Goal: Information Seeking & Learning: Learn about a topic

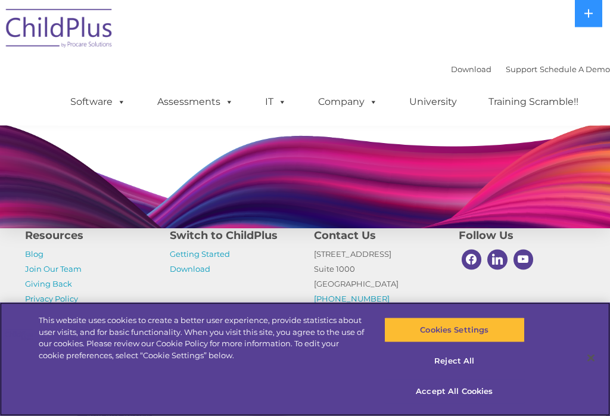
scroll to position [1032, 0]
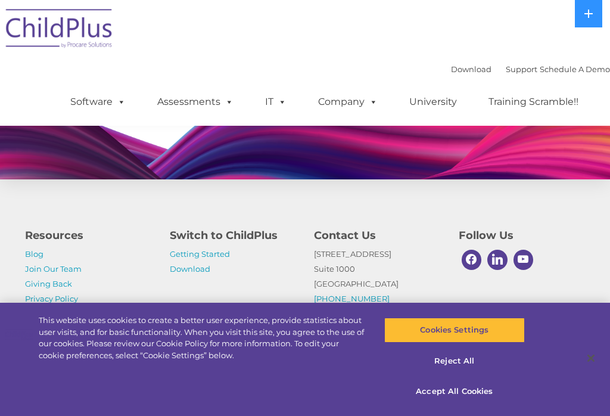
click at [260, 244] on h4 "Switch to ChildPlus" at bounding box center [233, 235] width 127 height 17
click at [223, 258] on link "Getting Started" at bounding box center [200, 254] width 60 height 10
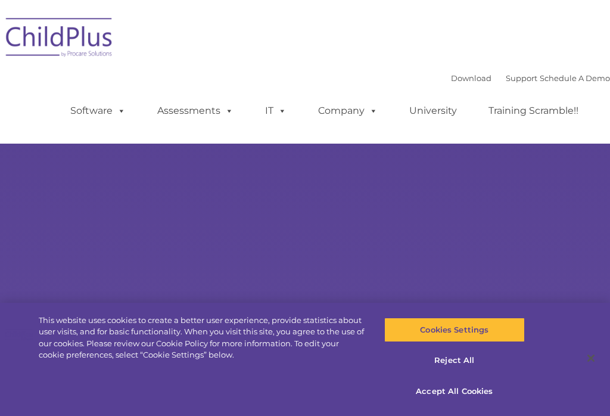
type input ""
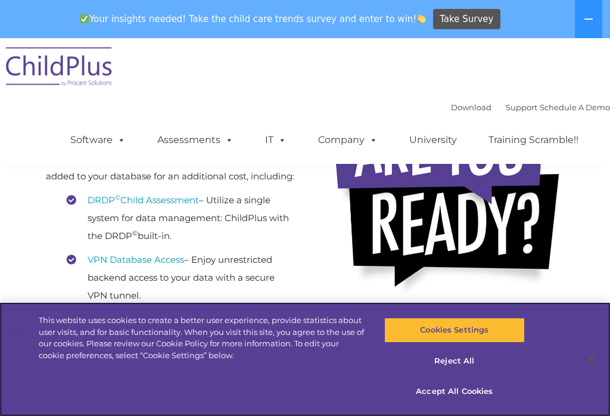
scroll to position [285, 0]
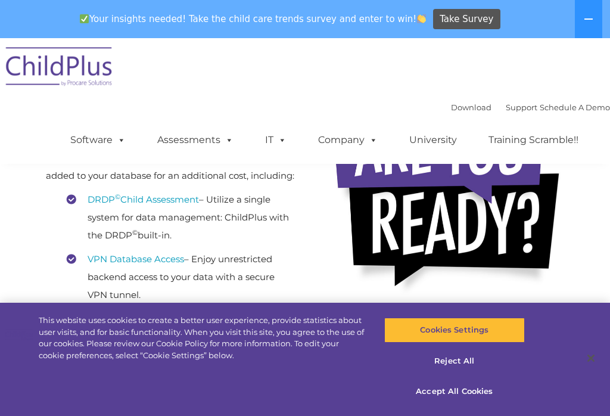
click at [180, 205] on link "DRDP © Child Assessment" at bounding box center [143, 198] width 111 height 11
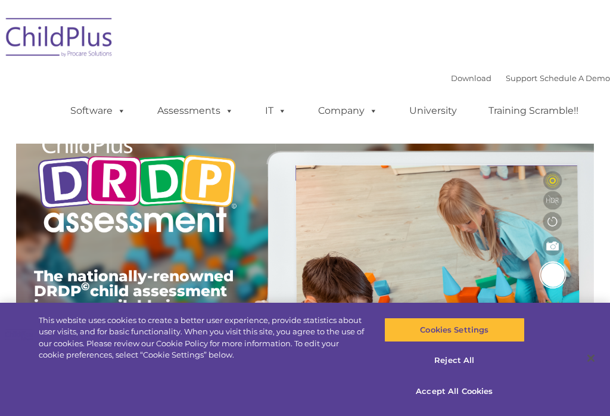
type input ""
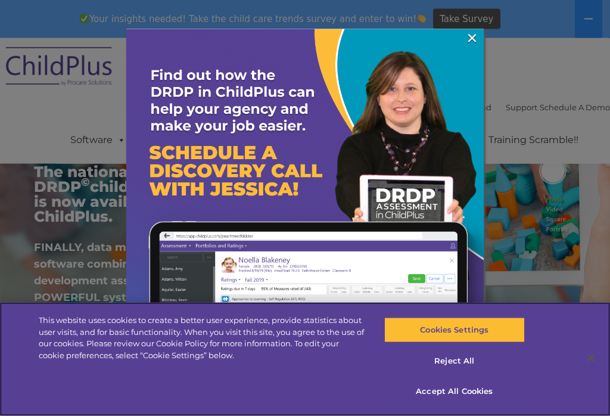
scroll to position [142, 0]
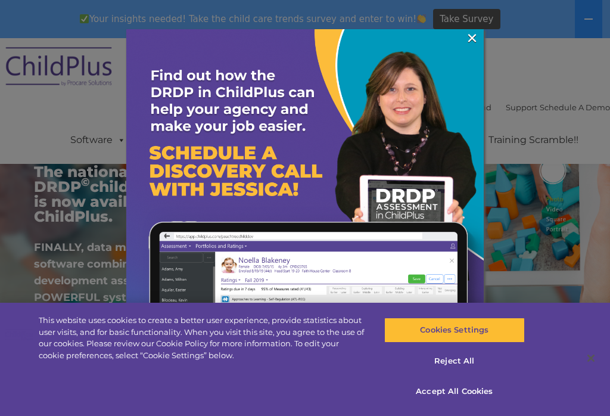
click at [467, 41] on link "×" at bounding box center [472, 38] width 14 height 12
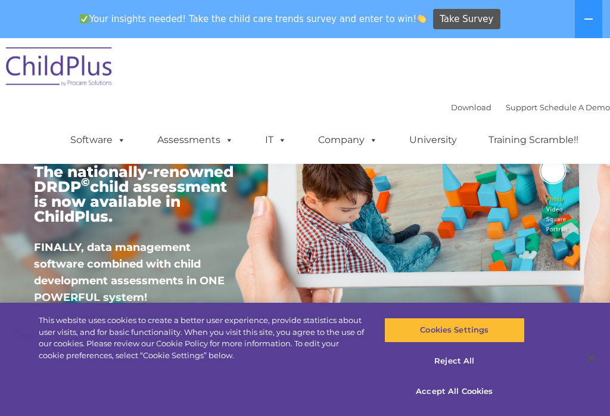
click at [592, 14] on icon at bounding box center [588, 19] width 10 height 10
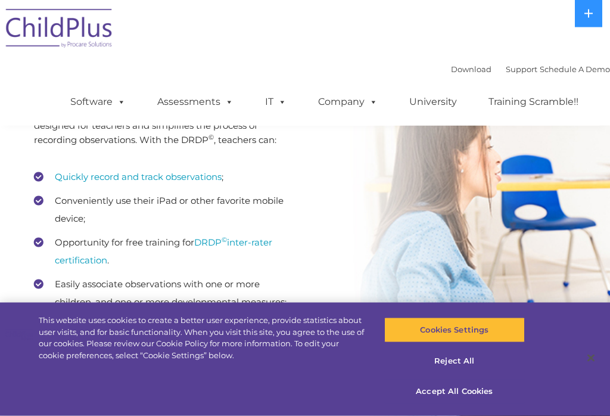
scroll to position [1760, 0]
click at [200, 180] on link "Quickly record and track observations" at bounding box center [138, 176] width 167 height 11
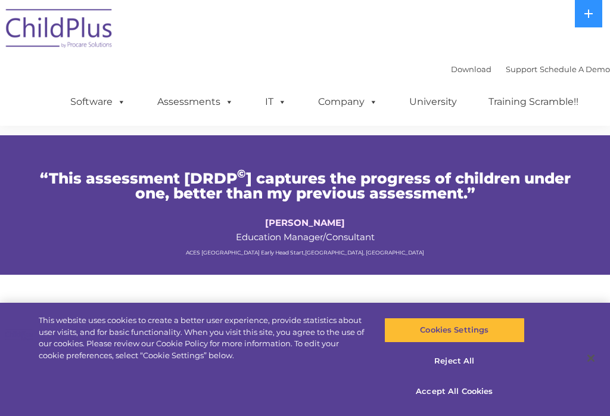
scroll to position [1414, 0]
